Goal: Navigation & Orientation: Find specific page/section

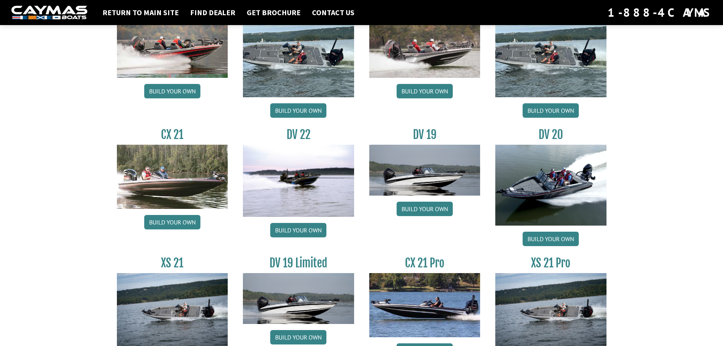
scroll to position [861, 0]
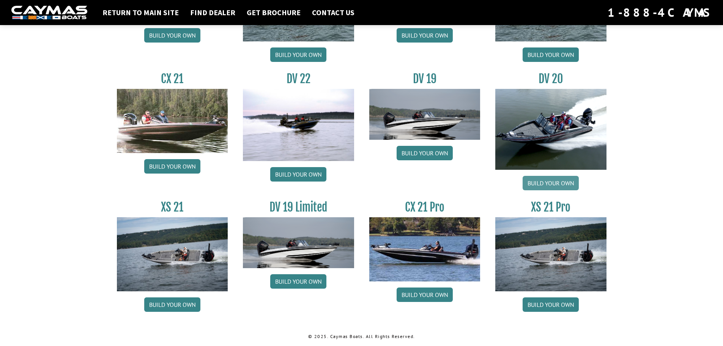
click at [553, 185] on link "Build your own" at bounding box center [551, 183] width 56 height 14
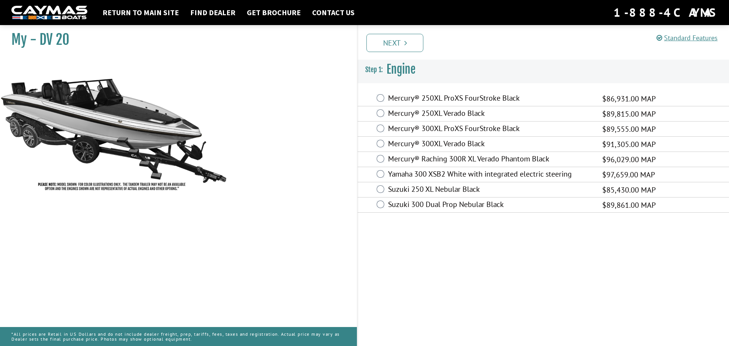
click at [477, 159] on label "Mercury® Raching 300R XL Verado Phantom Black" at bounding box center [490, 159] width 205 height 11
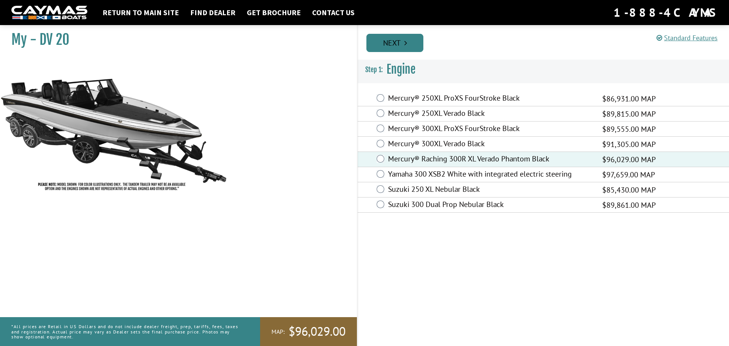
click at [395, 43] on link "Next" at bounding box center [394, 43] width 57 height 18
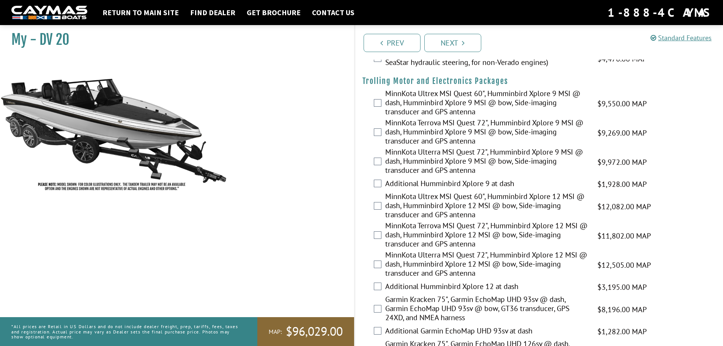
scroll to position [152, 0]
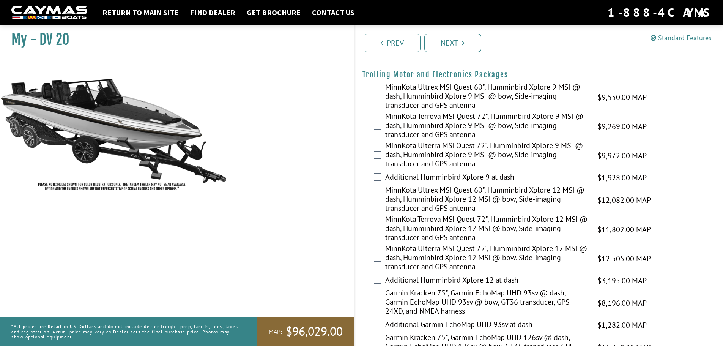
click at [481, 201] on label "MinnKota Ultrex MSI Quest 60", Humminbird Xplore 12 MSI @ dash, Humminbird Xplo…" at bounding box center [486, 199] width 203 height 29
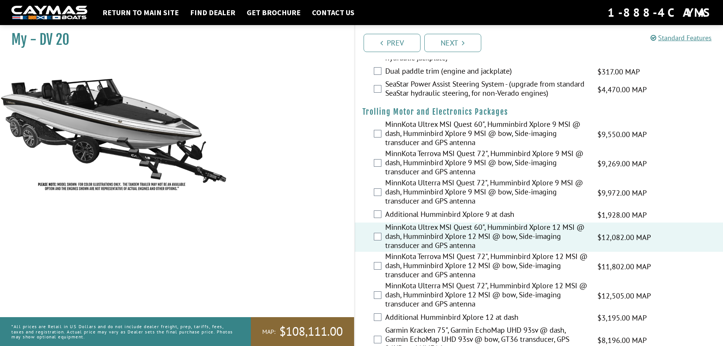
scroll to position [38, 0]
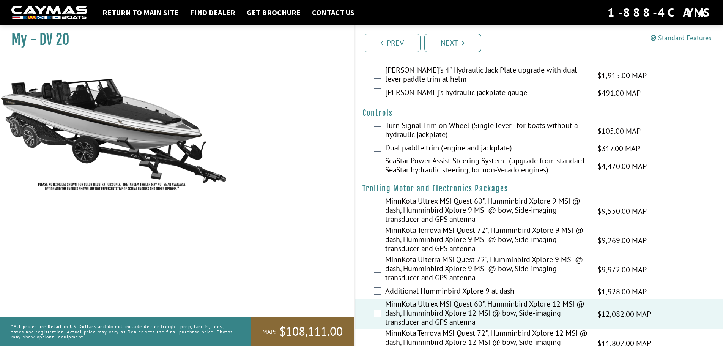
click at [44, 10] on img at bounding box center [49, 13] width 76 height 14
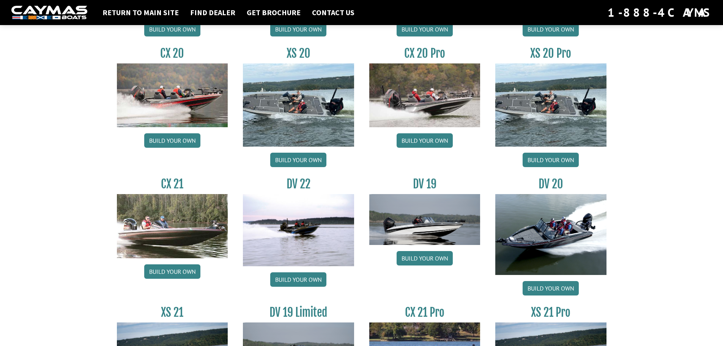
scroll to position [785, 0]
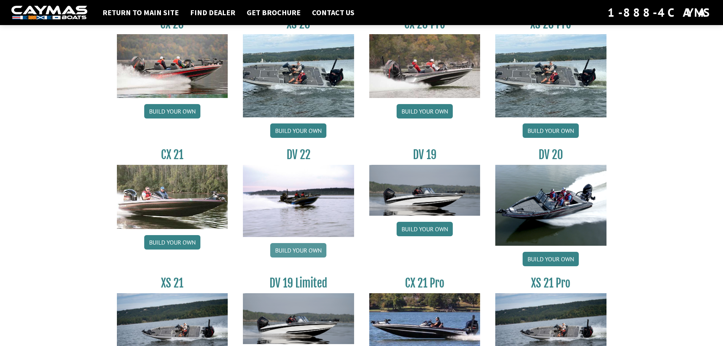
click at [292, 250] on link "Build your own" at bounding box center [298, 250] width 56 height 14
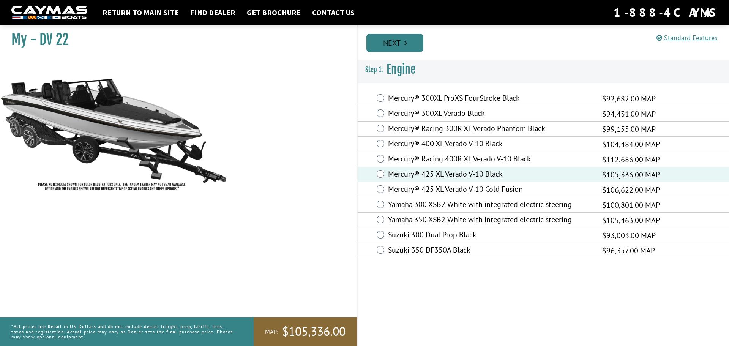
click at [394, 44] on link "Next" at bounding box center [394, 43] width 57 height 18
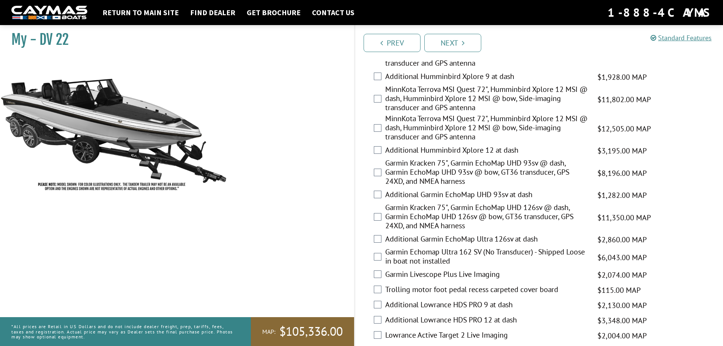
scroll to position [228, 0]
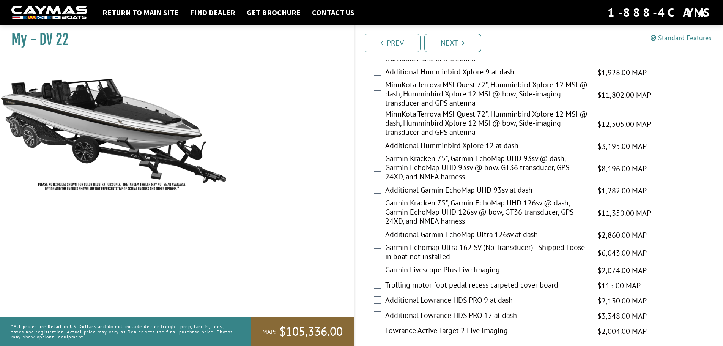
click at [372, 124] on div "MinnKota Terrova MSI Quest 72", Humminbird Xplore 12 MSI @ dash, Humminbird Xpl…" at bounding box center [539, 123] width 369 height 29
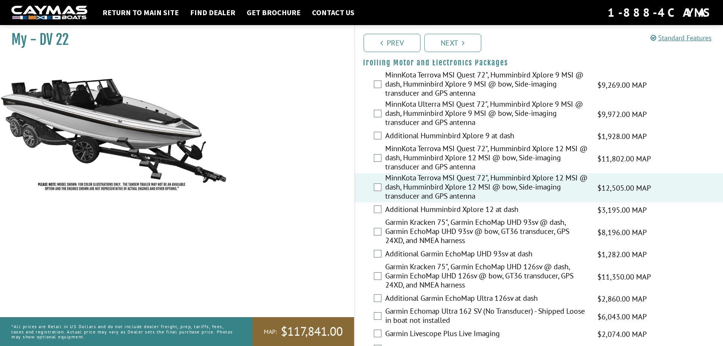
scroll to position [152, 0]
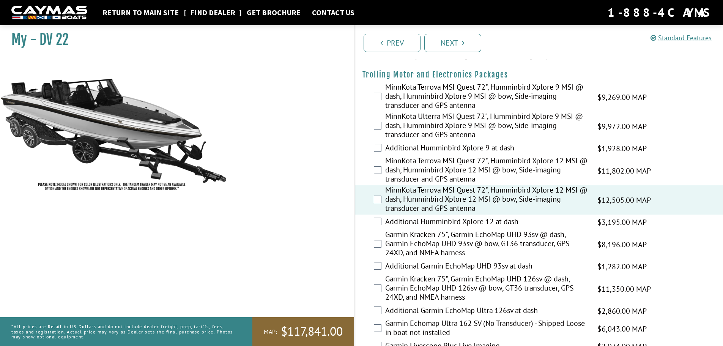
click at [216, 10] on link "Find Dealer" at bounding box center [212, 13] width 53 height 10
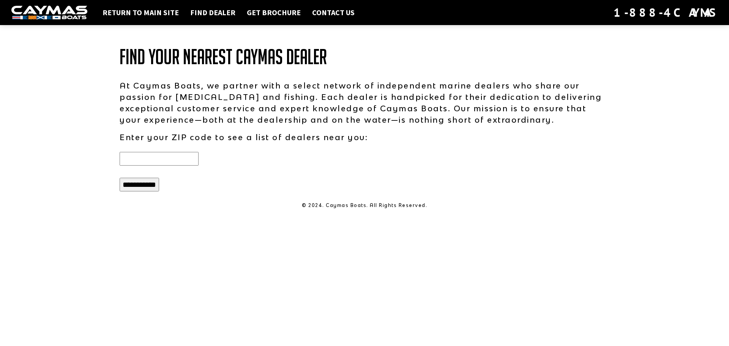
click at [151, 161] on input "text" at bounding box center [159, 159] width 79 height 14
type input "*****"
click at [153, 187] on input "**********" at bounding box center [139, 185] width 39 height 14
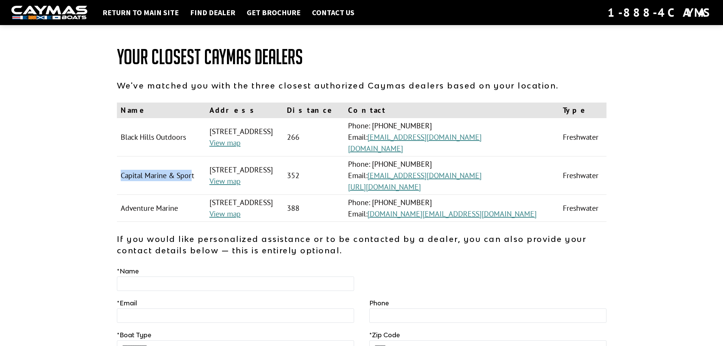
drag, startPoint x: 121, startPoint y: 174, endPoint x: 194, endPoint y: 174, distance: 72.9
click at [194, 174] on td "Capital Marine & Sport" at bounding box center [161, 175] width 89 height 38
click at [421, 187] on link "[URL][DOMAIN_NAME]" at bounding box center [384, 187] width 73 height 10
click at [403, 149] on link "[DOMAIN_NAME]" at bounding box center [375, 149] width 55 height 10
drag, startPoint x: 118, startPoint y: 137, endPoint x: 188, endPoint y: 139, distance: 69.9
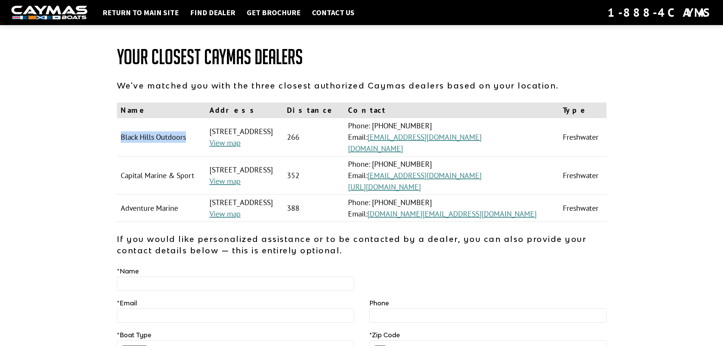
click at [188, 139] on td "Black Hills Outdoors" at bounding box center [161, 137] width 89 height 38
drag, startPoint x: 120, startPoint y: 177, endPoint x: 196, endPoint y: 174, distance: 76.4
click at [196, 174] on td "Capital Marine & Sport" at bounding box center [161, 175] width 89 height 38
